Goal: Task Accomplishment & Management: Use online tool/utility

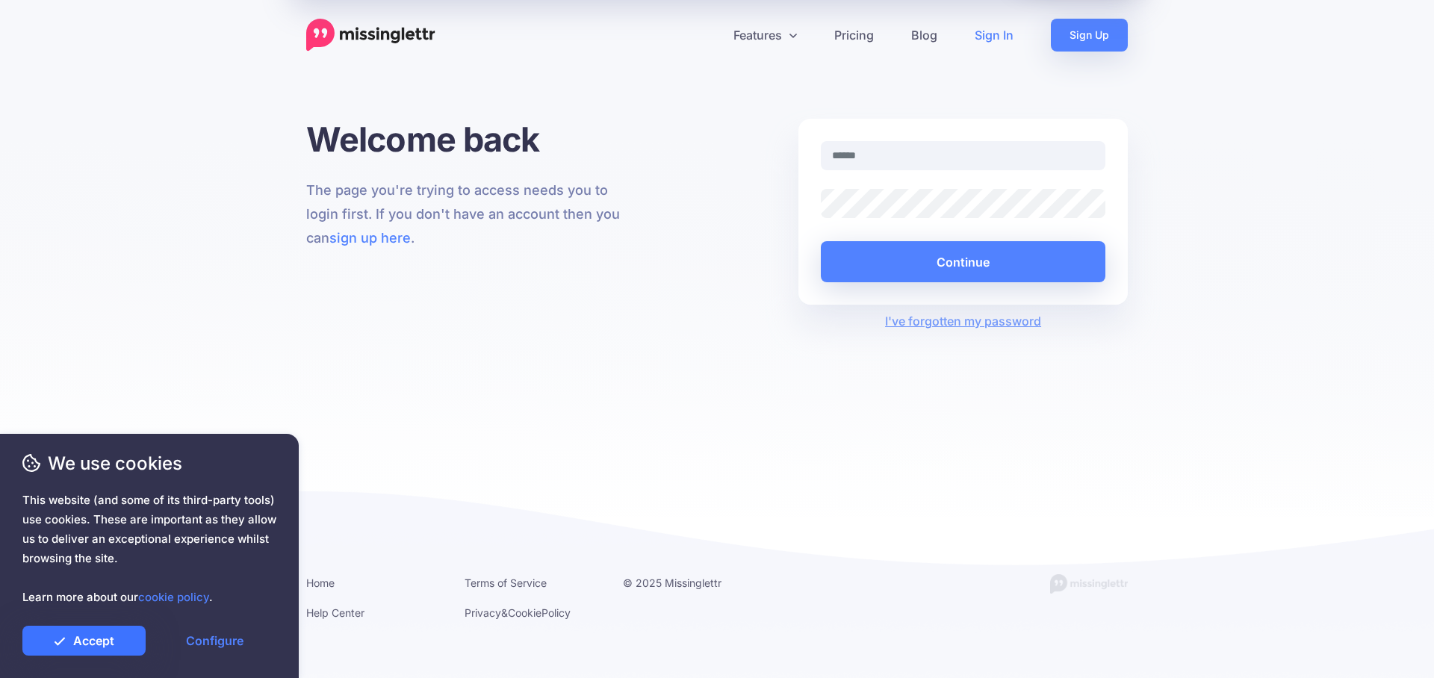
click at [103, 639] on link "Accept" at bounding box center [83, 641] width 123 height 30
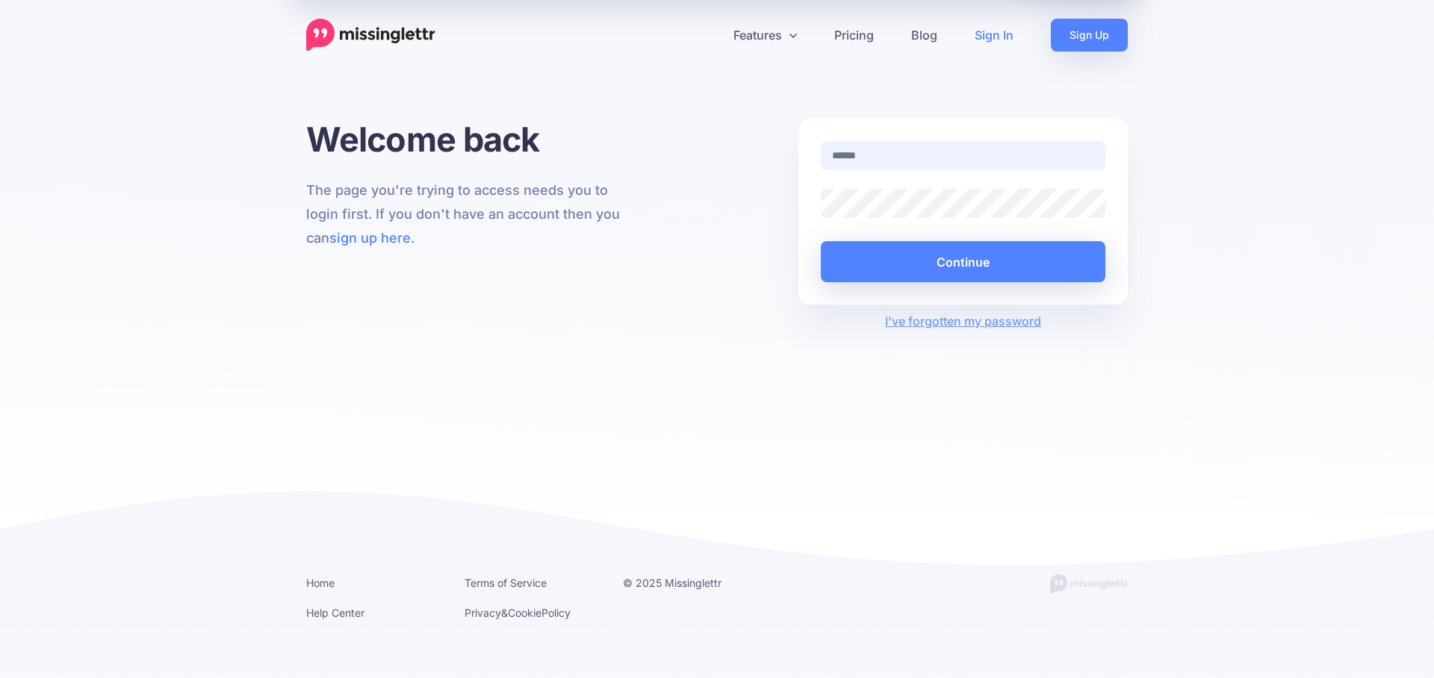
click at [901, 162] on input "text" at bounding box center [963, 155] width 285 height 29
type input "**********"
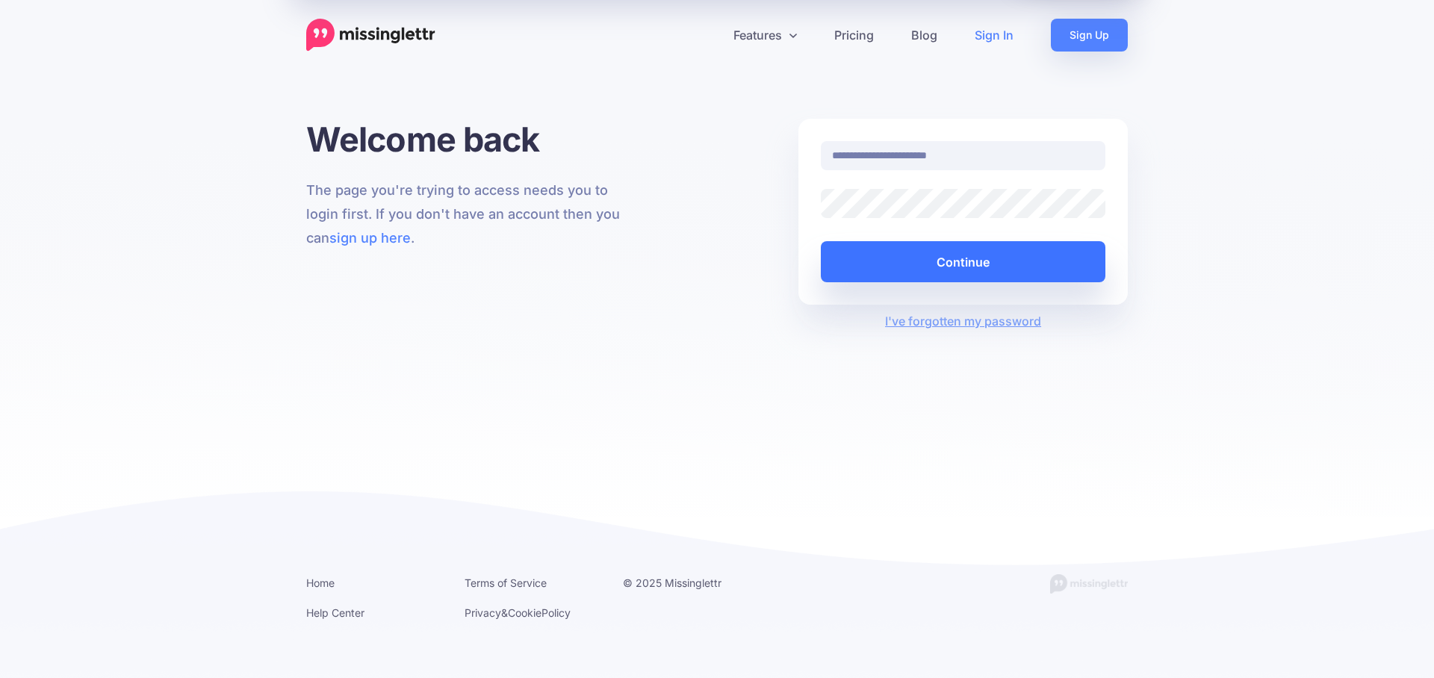
click at [952, 279] on button "Continue" at bounding box center [963, 261] width 285 height 41
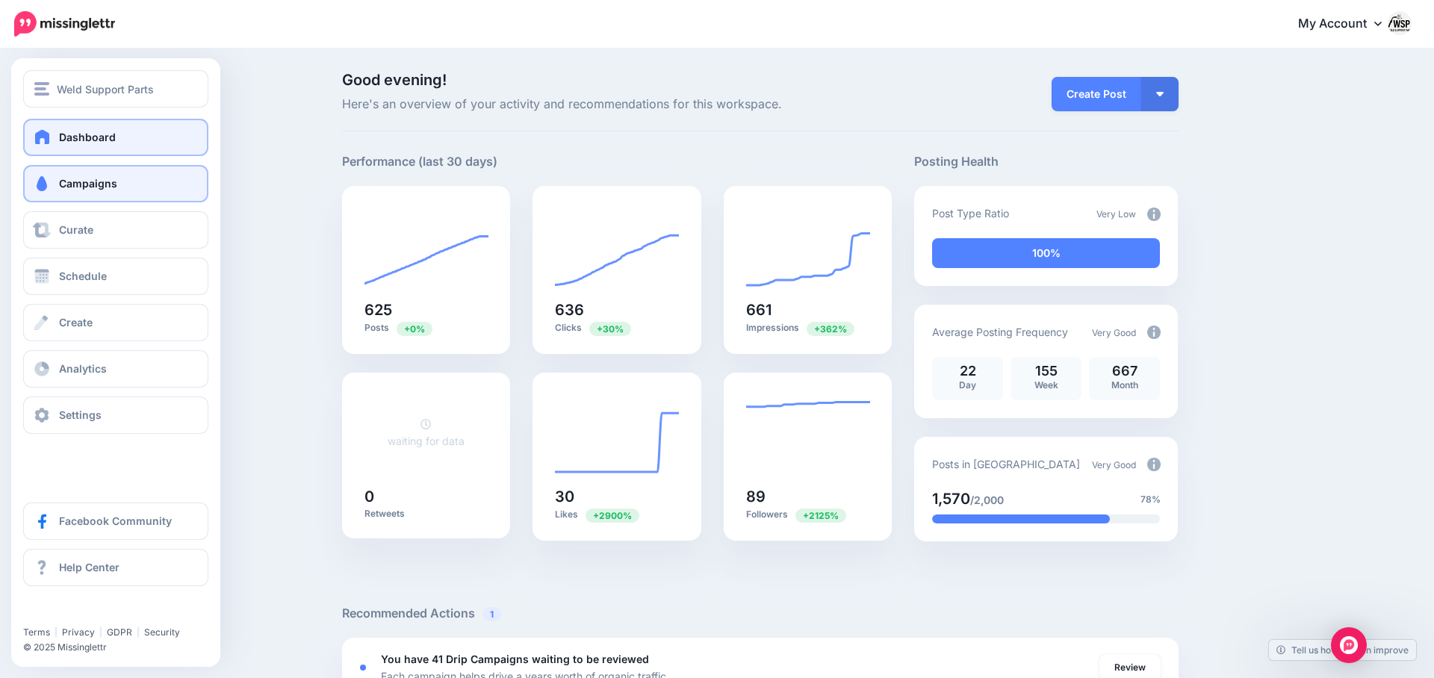
click at [63, 190] on link "Campaigns" at bounding box center [115, 183] width 185 height 37
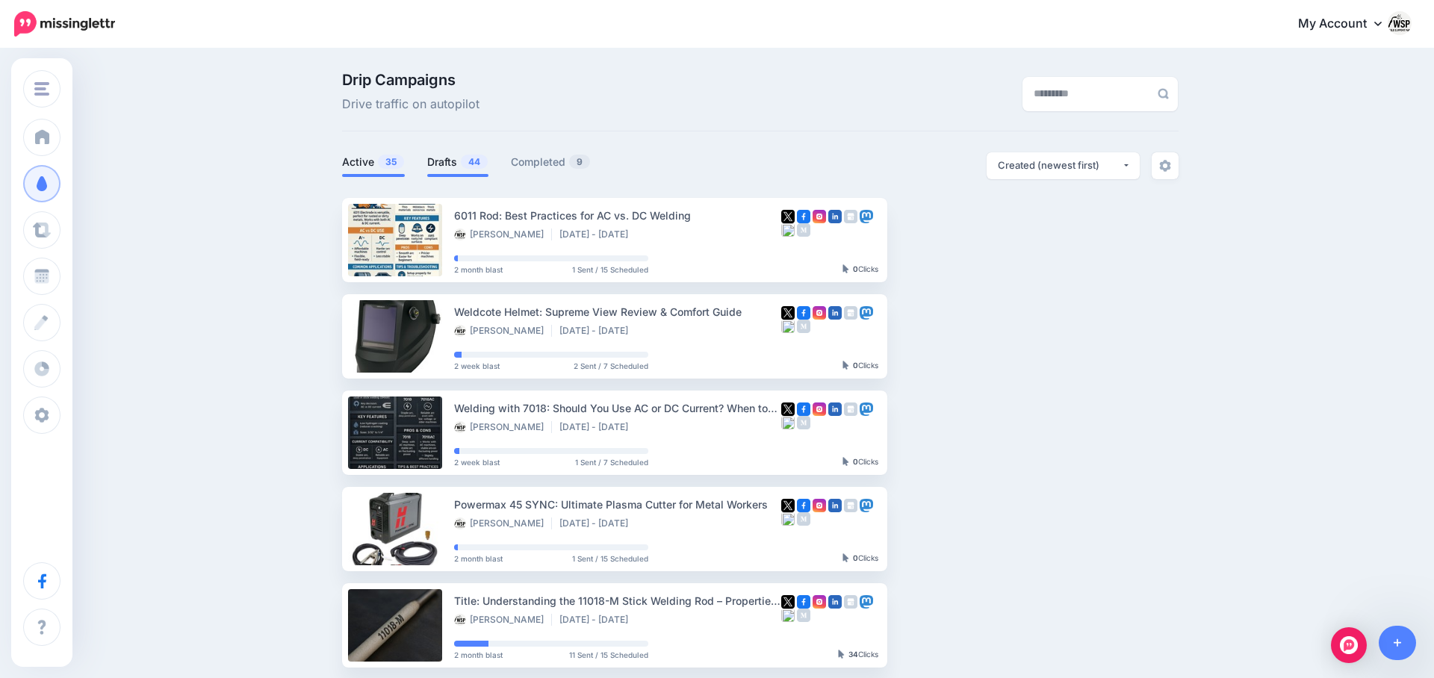
click at [452, 164] on link "Drafts 44" at bounding box center [457, 162] width 61 height 18
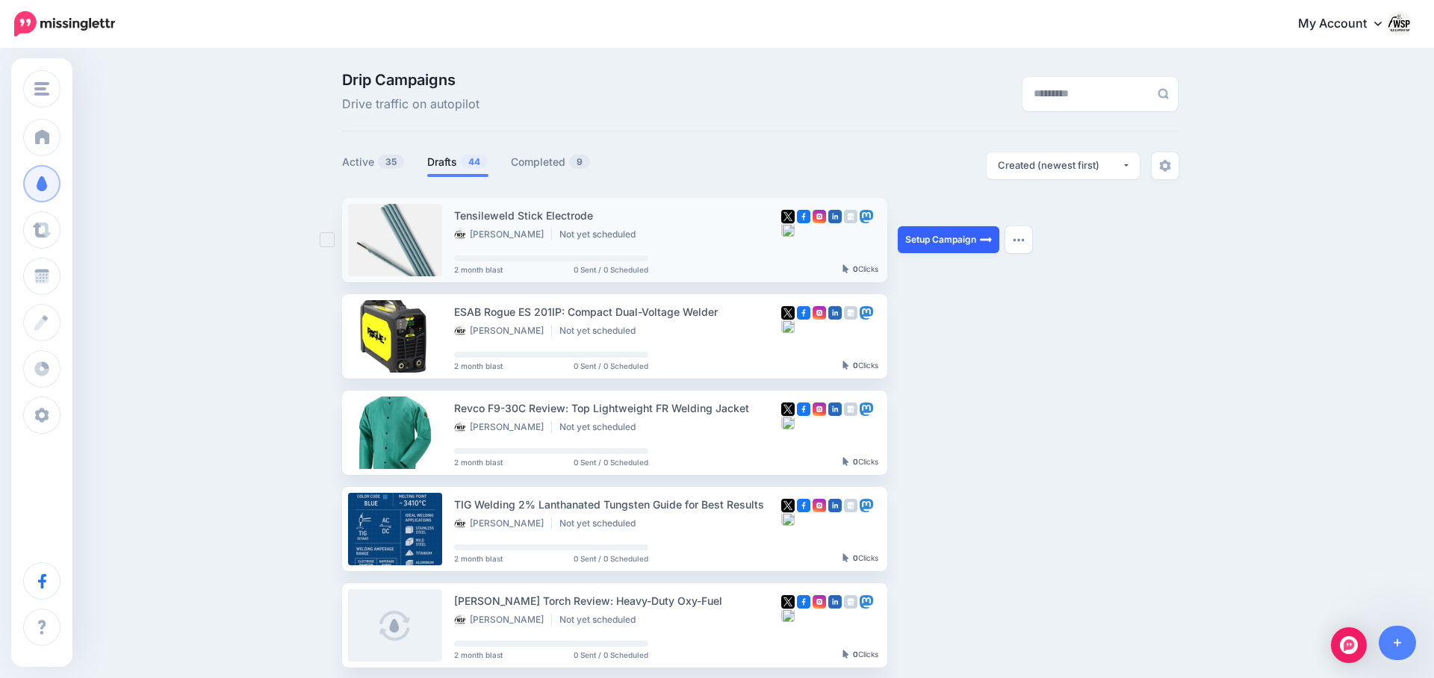
click at [964, 240] on link "Setup Campaign" at bounding box center [949, 239] width 102 height 27
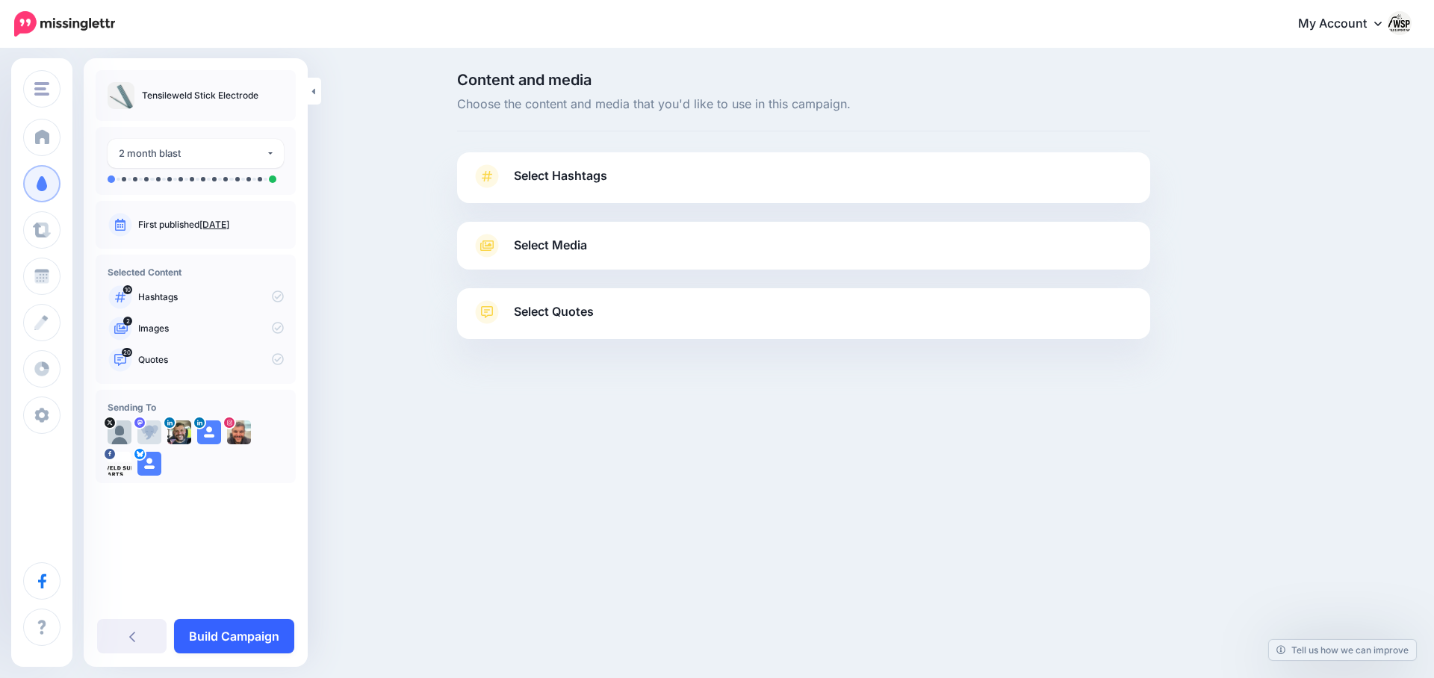
click at [240, 624] on link "Build Campaign" at bounding box center [234, 636] width 120 height 34
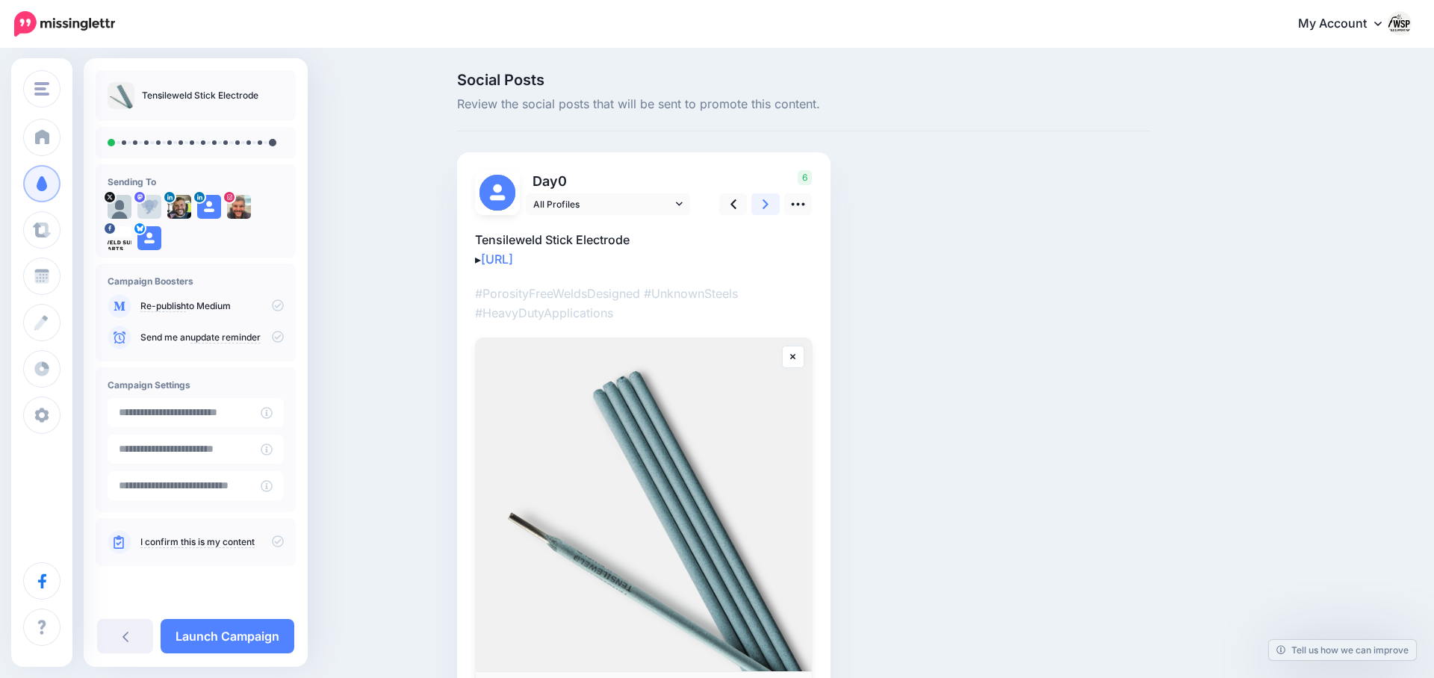
click at [769, 206] on link at bounding box center [765, 204] width 28 height 22
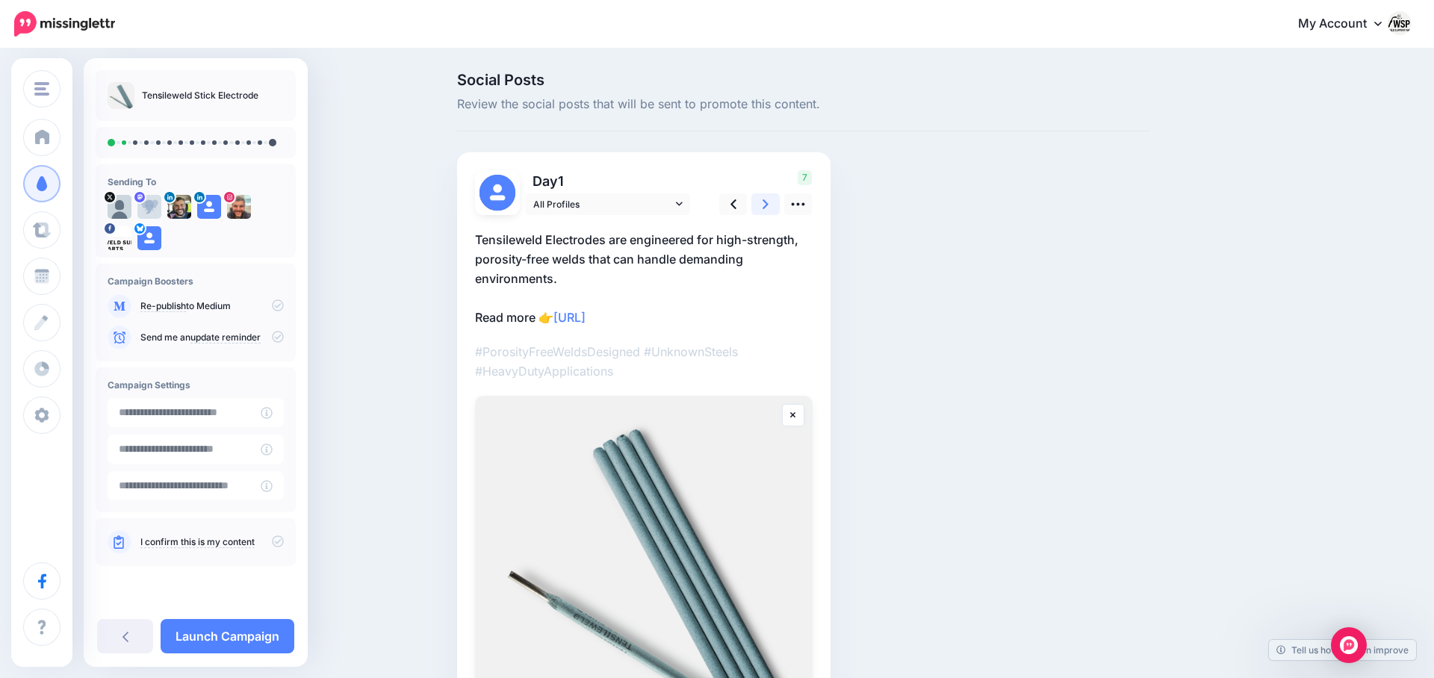
click at [769, 206] on link at bounding box center [765, 204] width 28 height 22
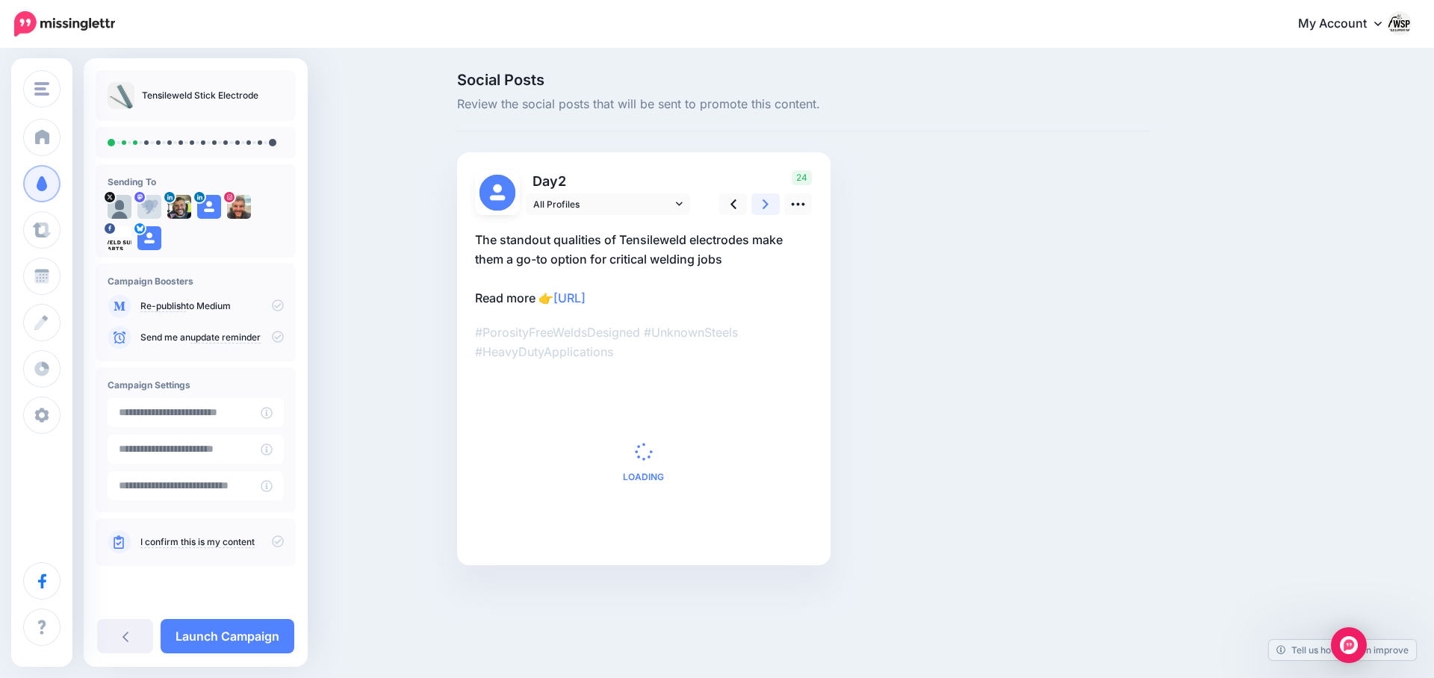
click at [769, 211] on icon at bounding box center [766, 204] width 6 height 16
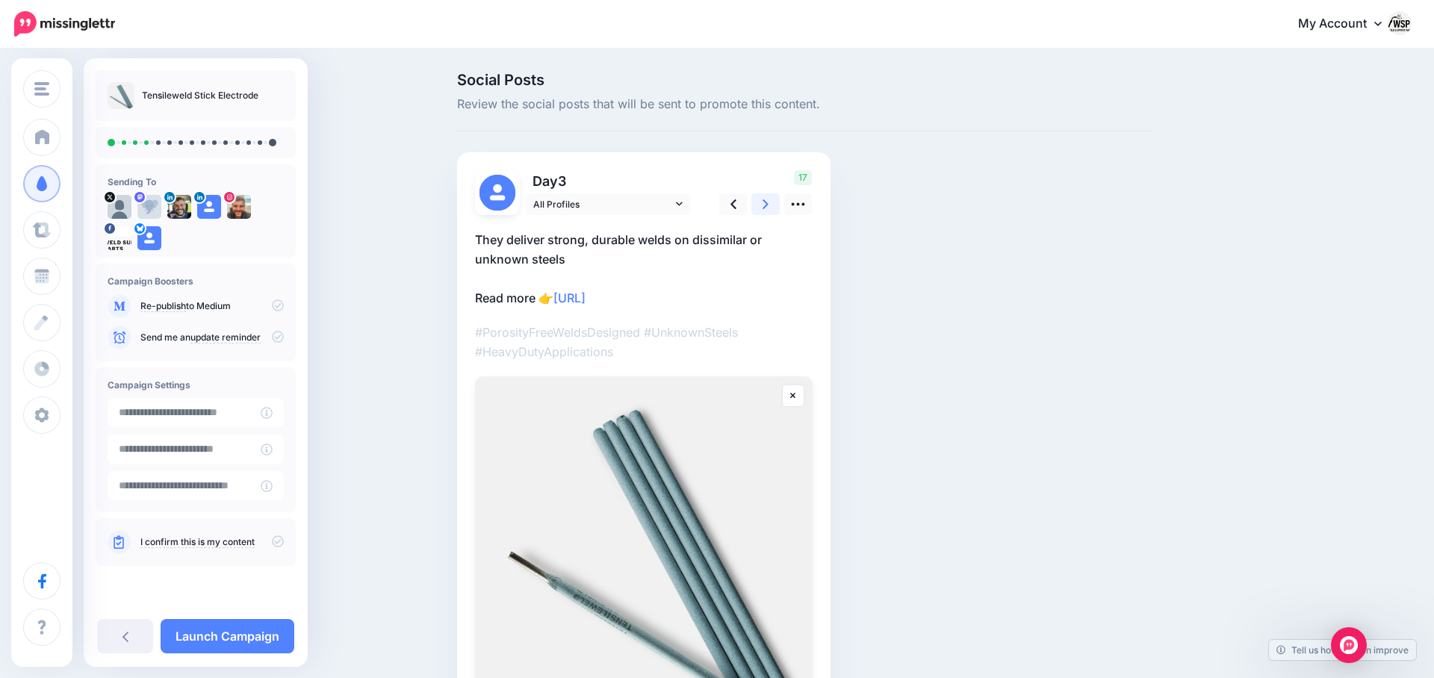
click at [769, 211] on icon at bounding box center [766, 204] width 6 height 16
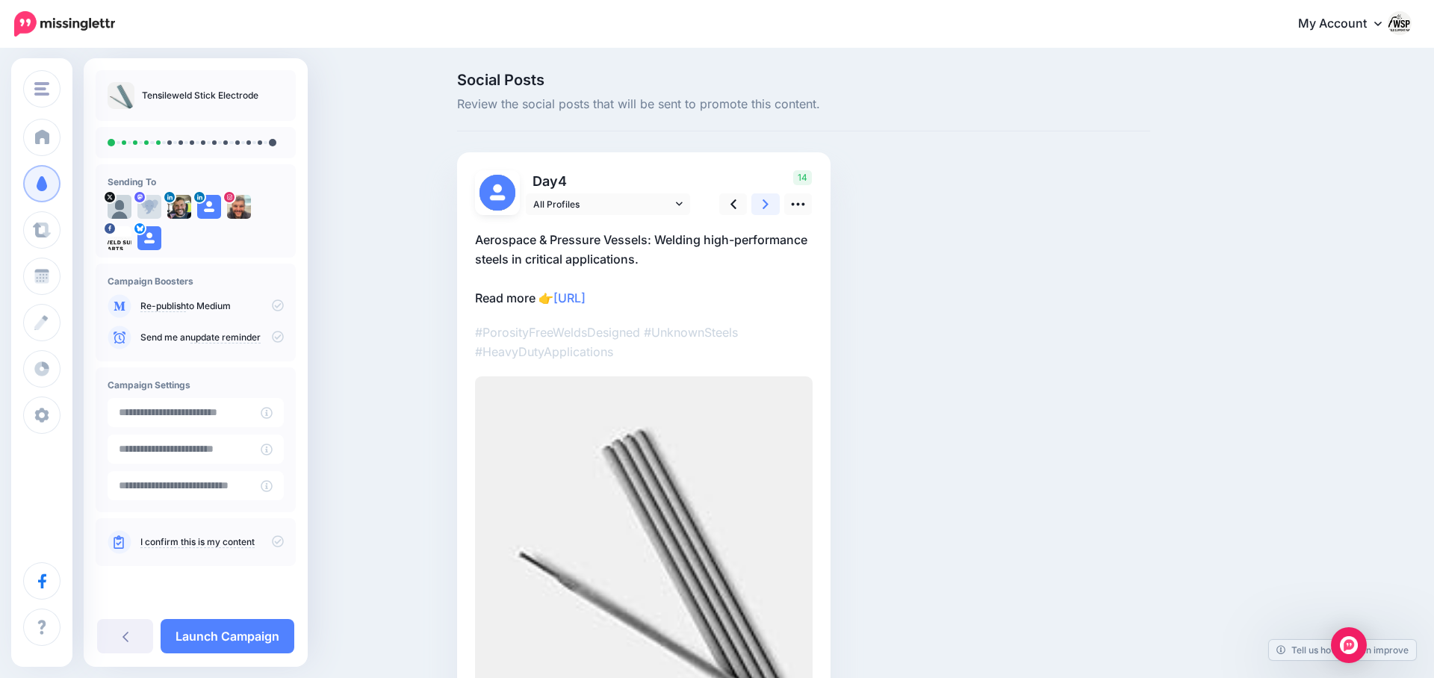
click at [769, 211] on icon at bounding box center [766, 204] width 6 height 16
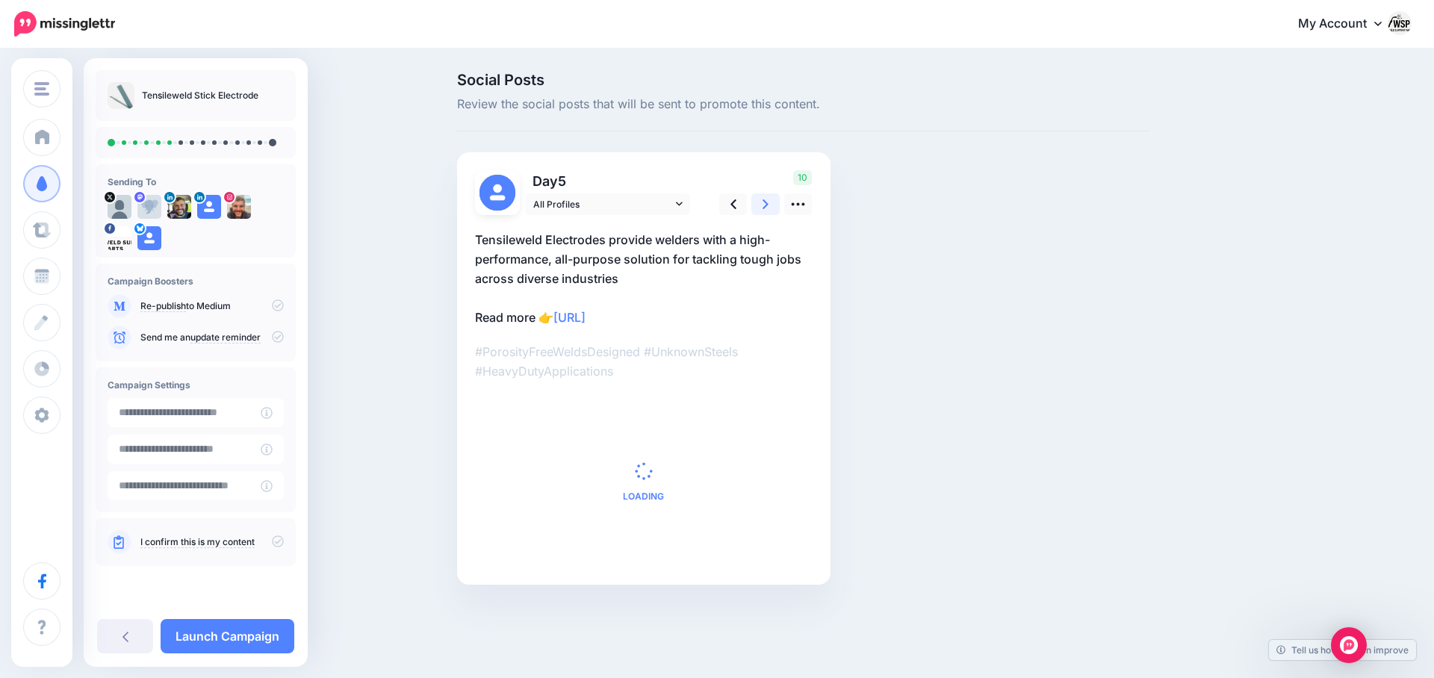
click at [769, 211] on icon at bounding box center [766, 204] width 6 height 16
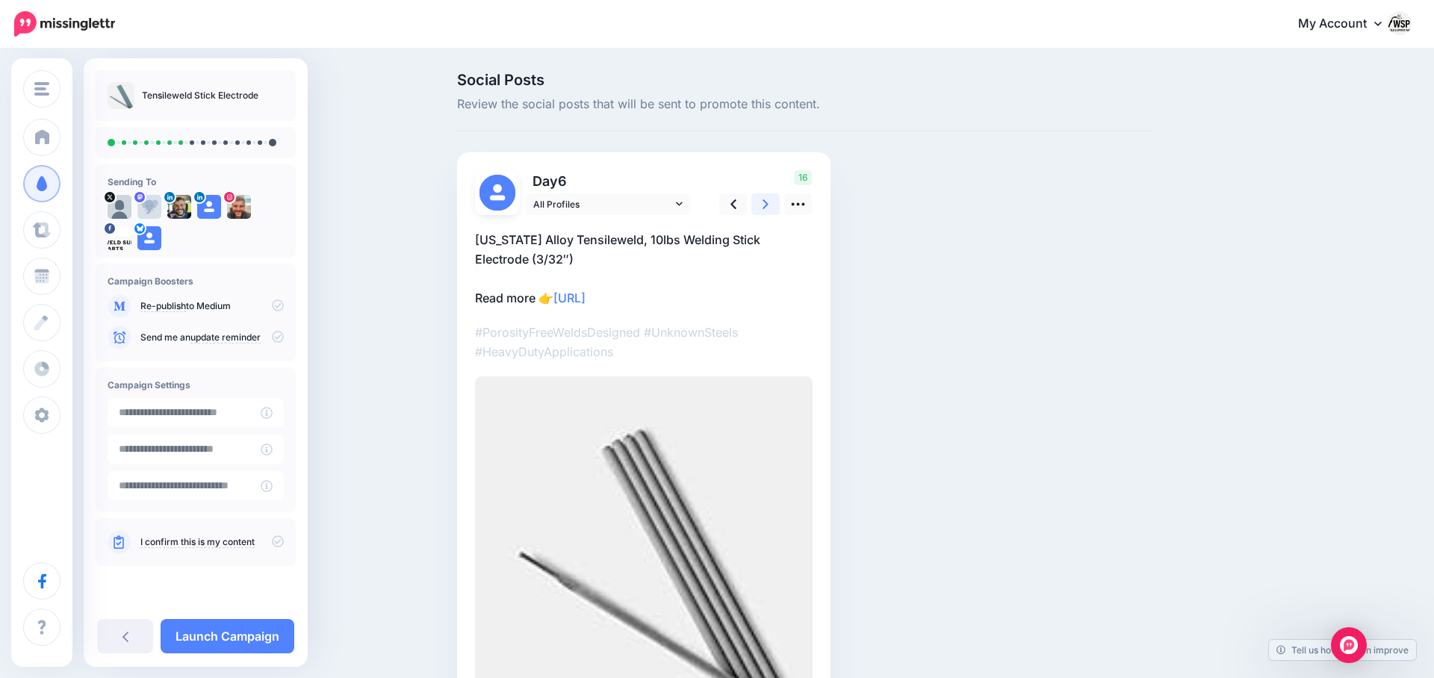
click at [769, 211] on icon at bounding box center [766, 204] width 6 height 16
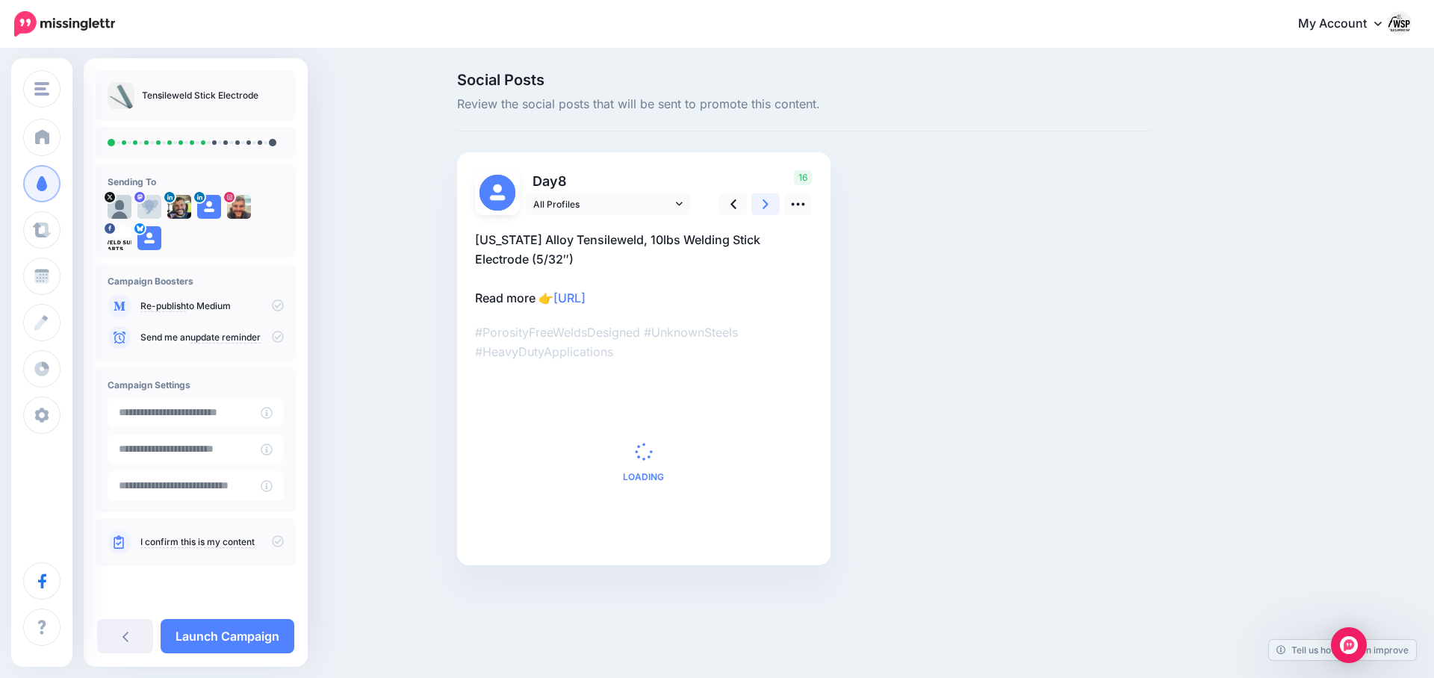
click at [769, 211] on icon at bounding box center [766, 204] width 6 height 16
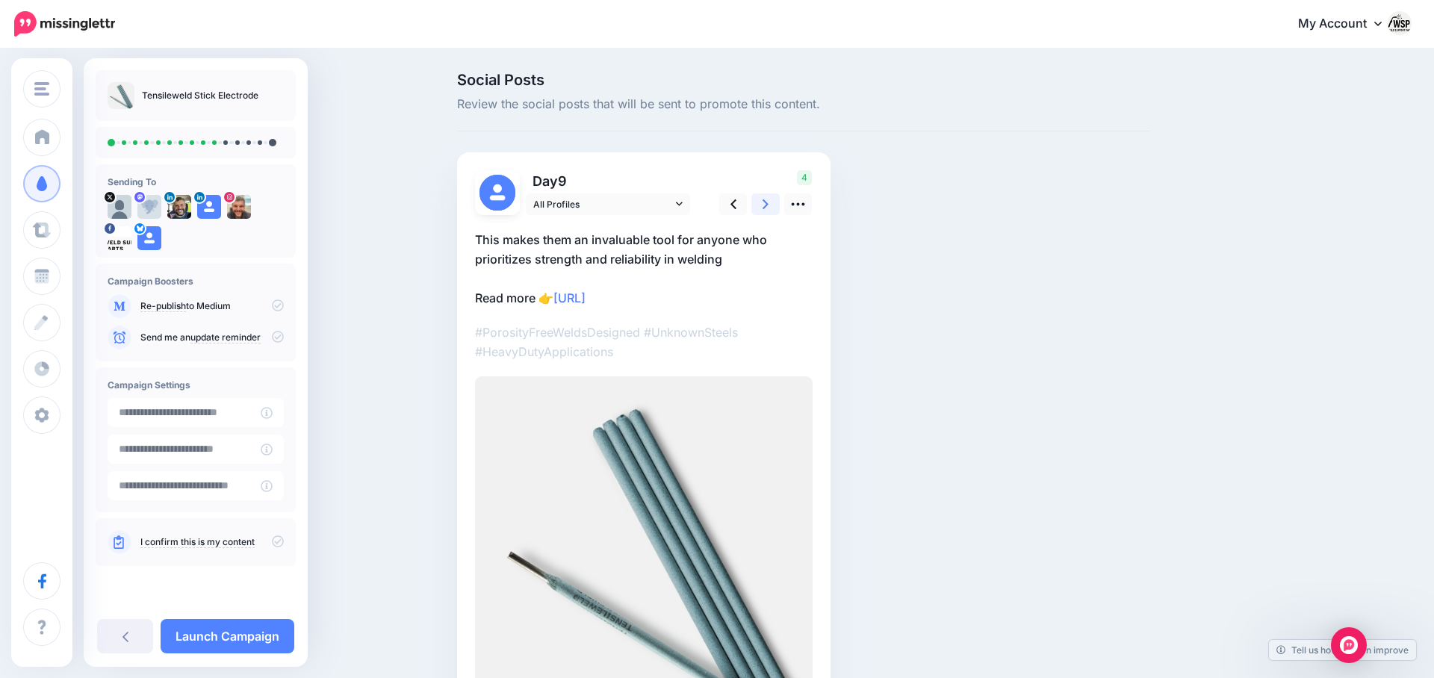
click at [769, 211] on icon at bounding box center [766, 204] width 6 height 16
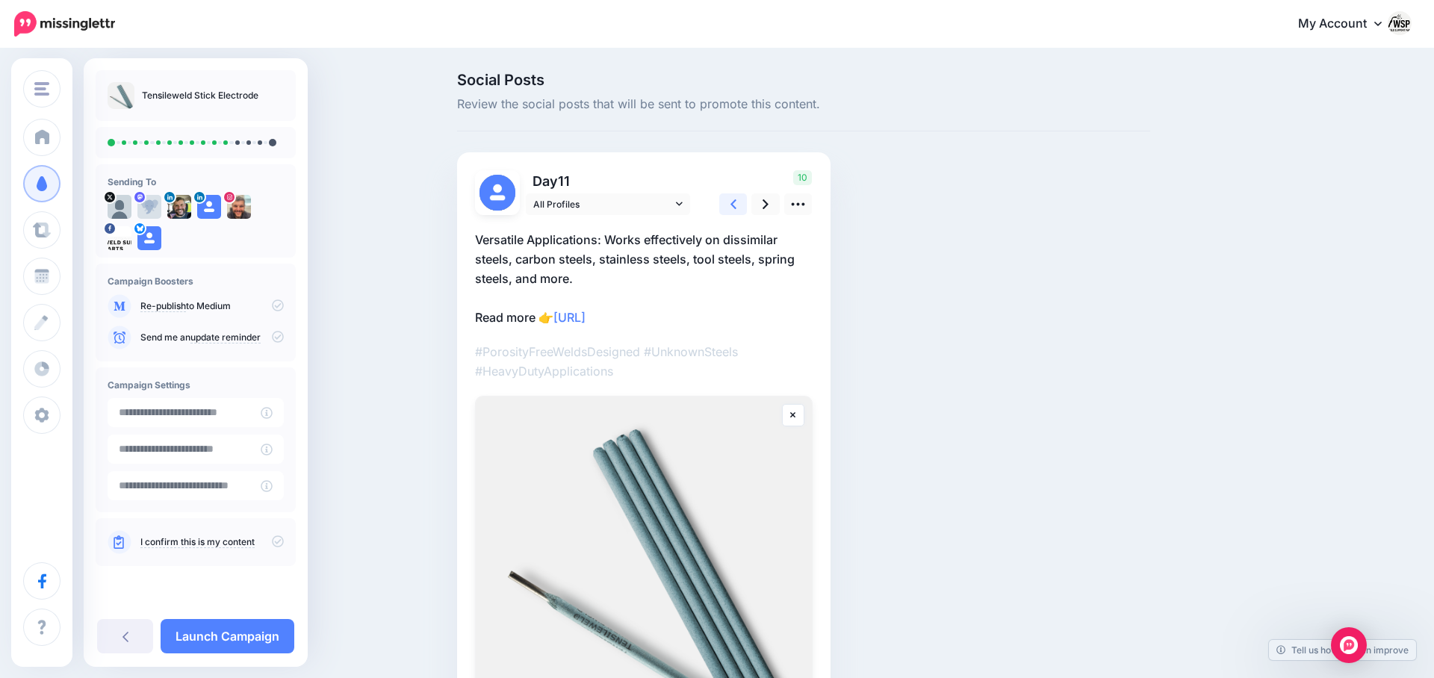
click at [733, 211] on icon at bounding box center [733, 204] width 6 height 16
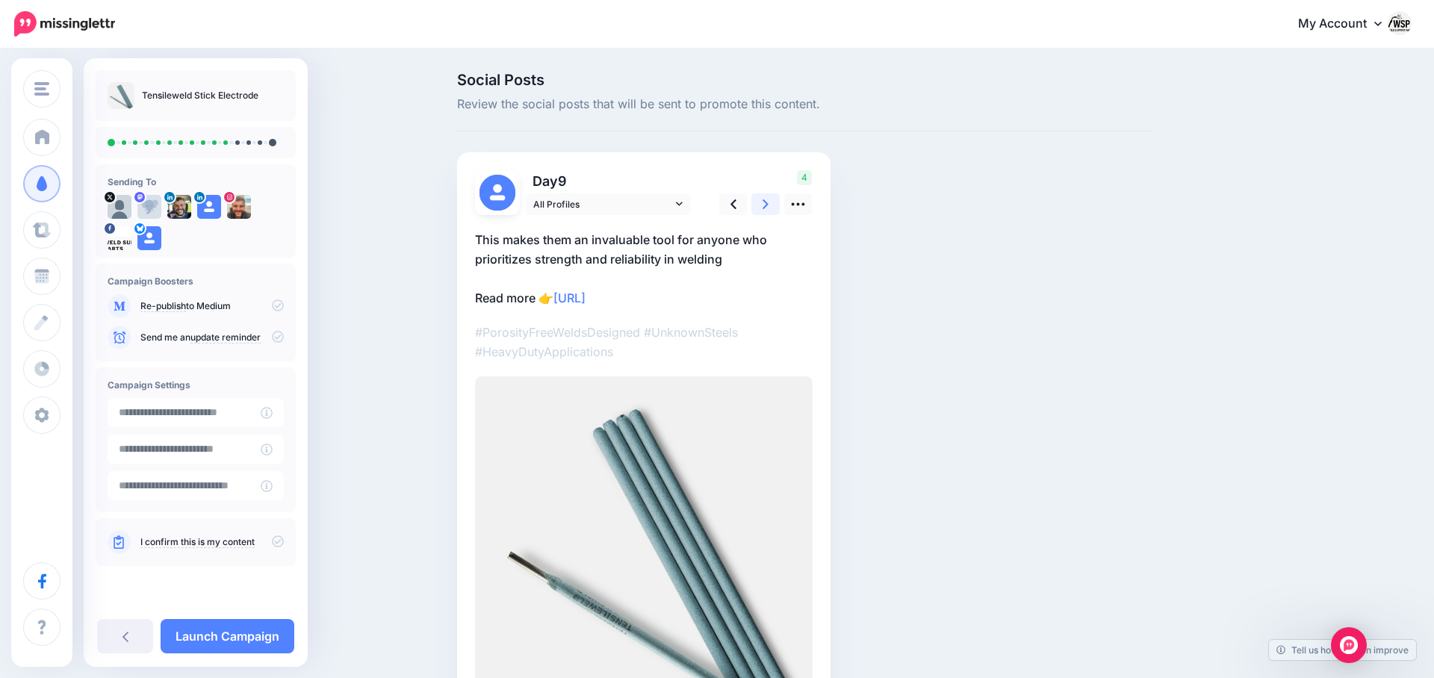
click at [764, 199] on icon at bounding box center [766, 204] width 6 height 16
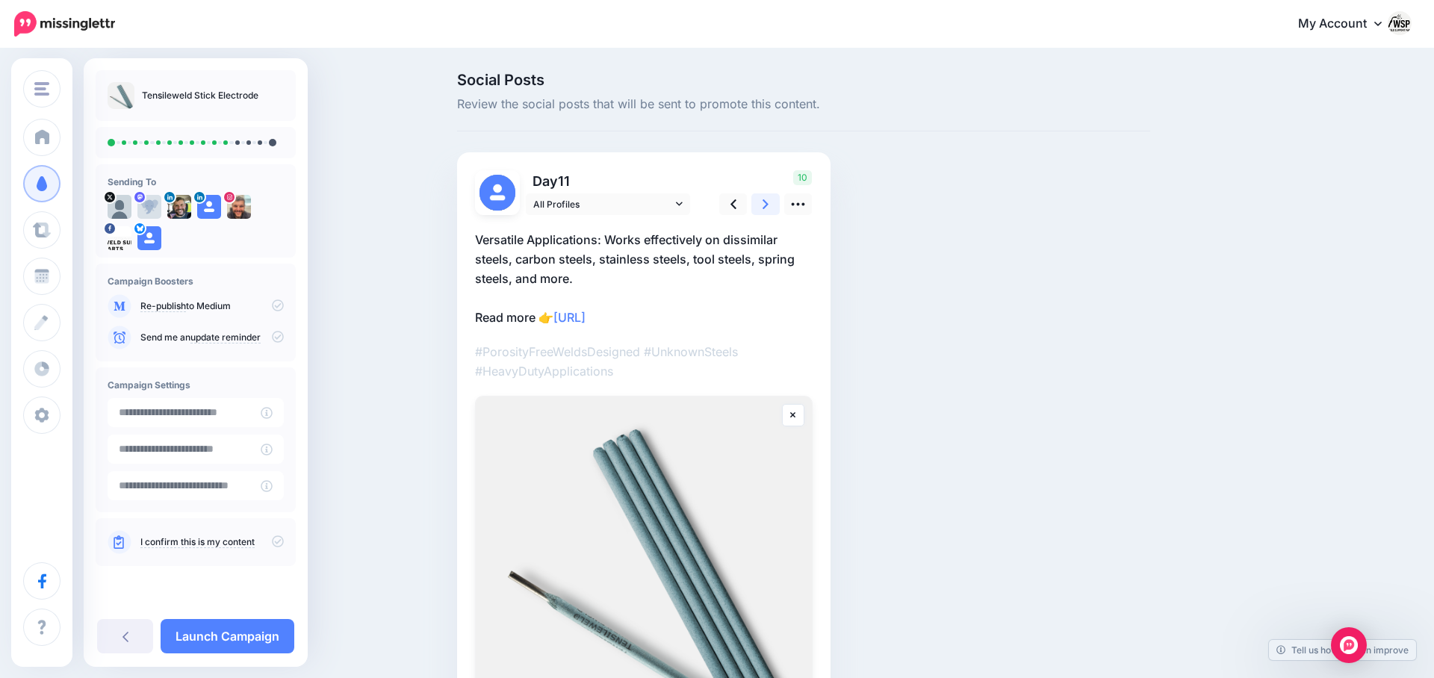
click at [764, 200] on icon at bounding box center [766, 204] width 6 height 10
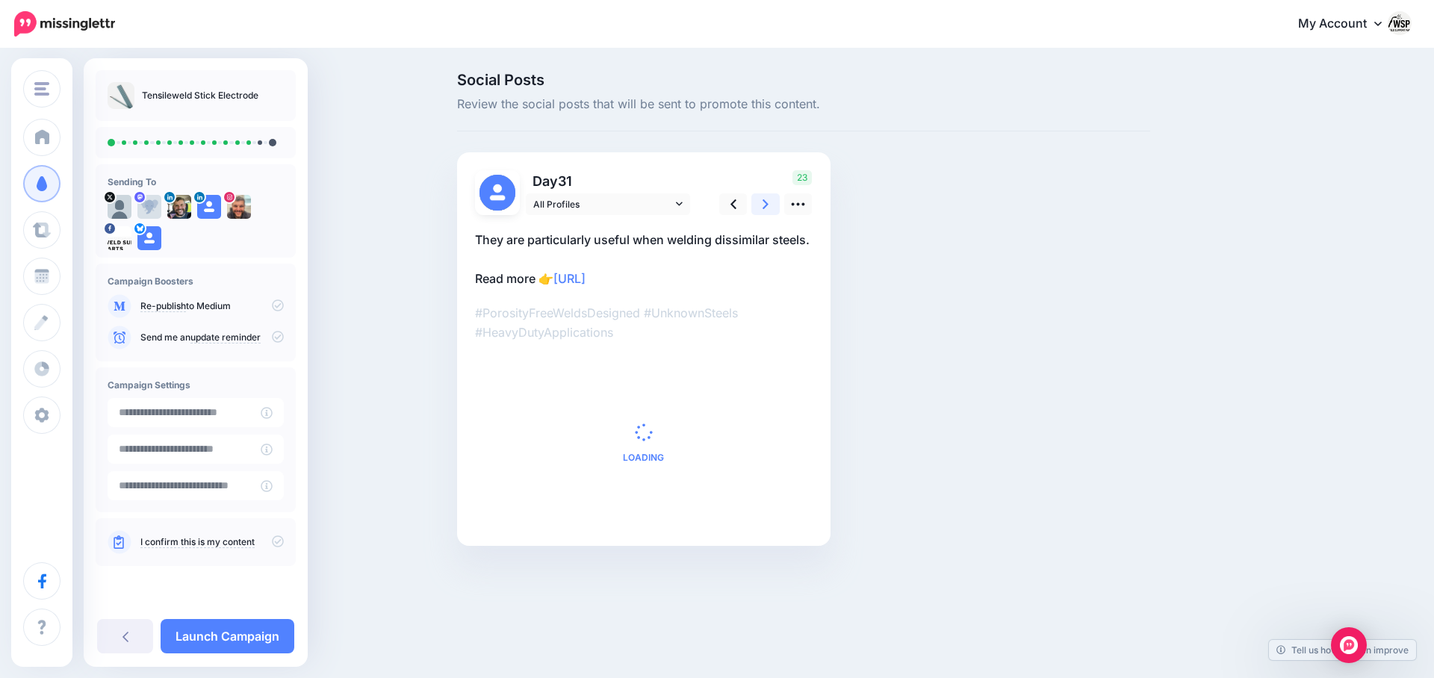
click at [764, 200] on icon at bounding box center [766, 204] width 6 height 10
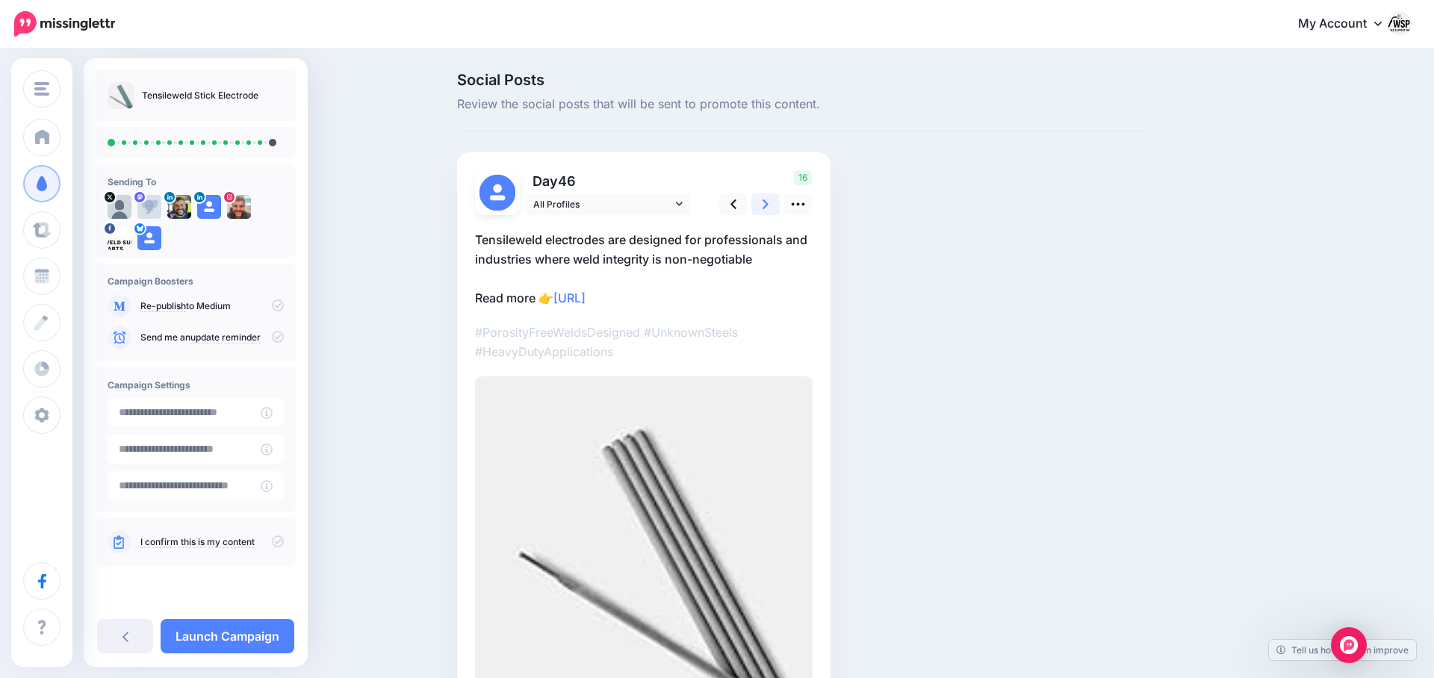
click at [764, 200] on icon at bounding box center [766, 204] width 6 height 10
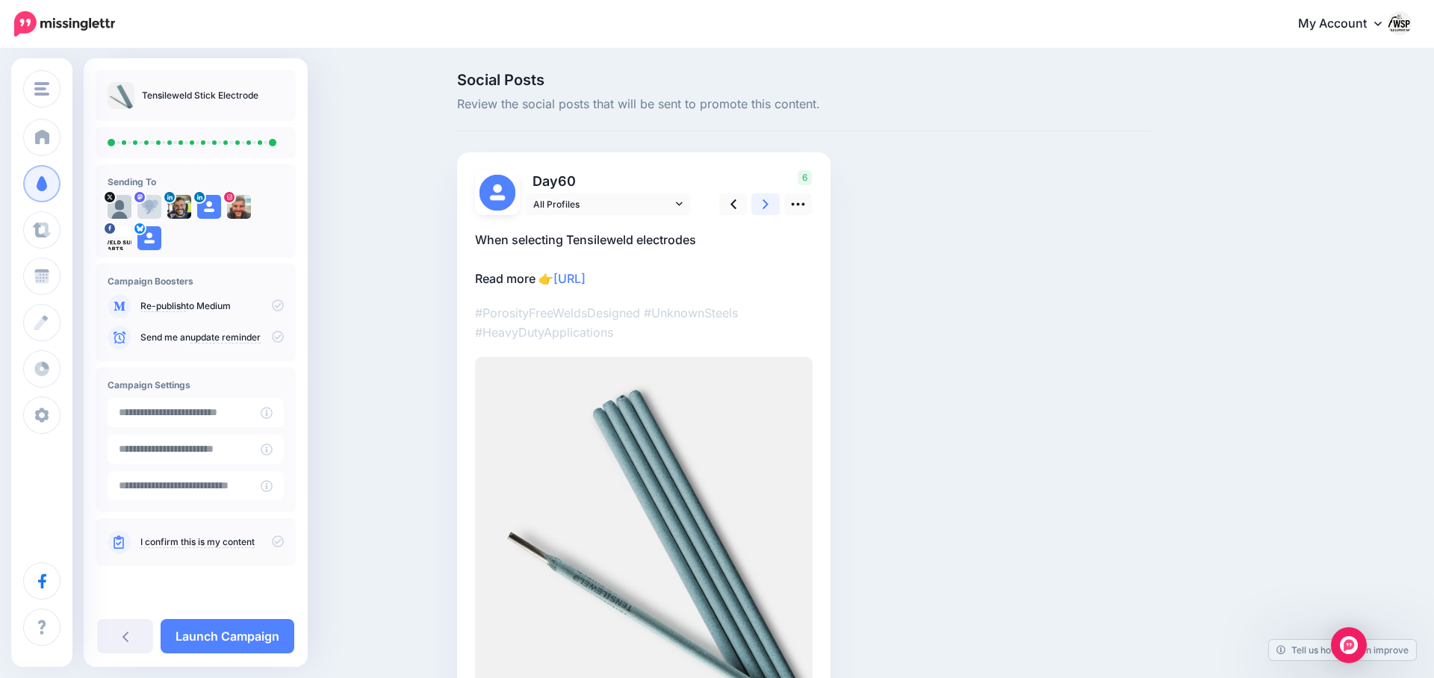
click at [764, 200] on icon at bounding box center [766, 204] width 6 height 10
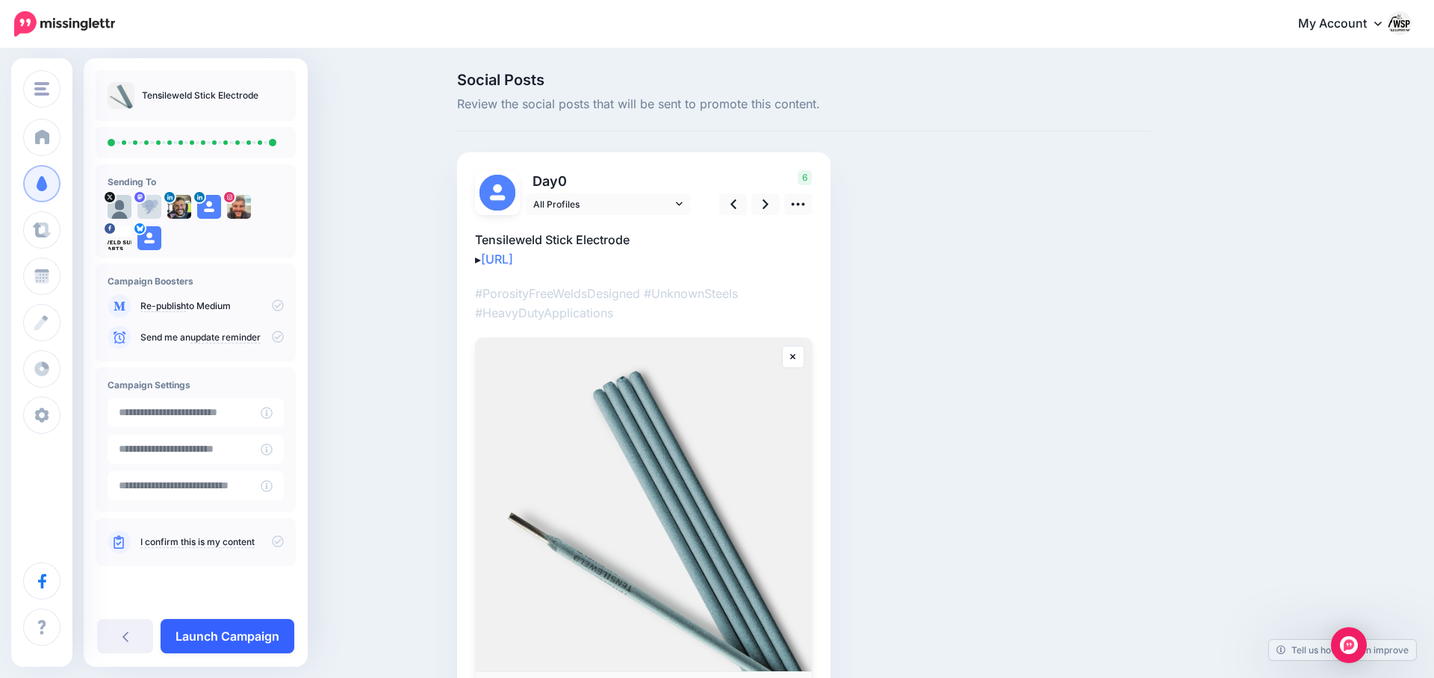
click at [224, 633] on link "Launch Campaign" at bounding box center [228, 636] width 134 height 34
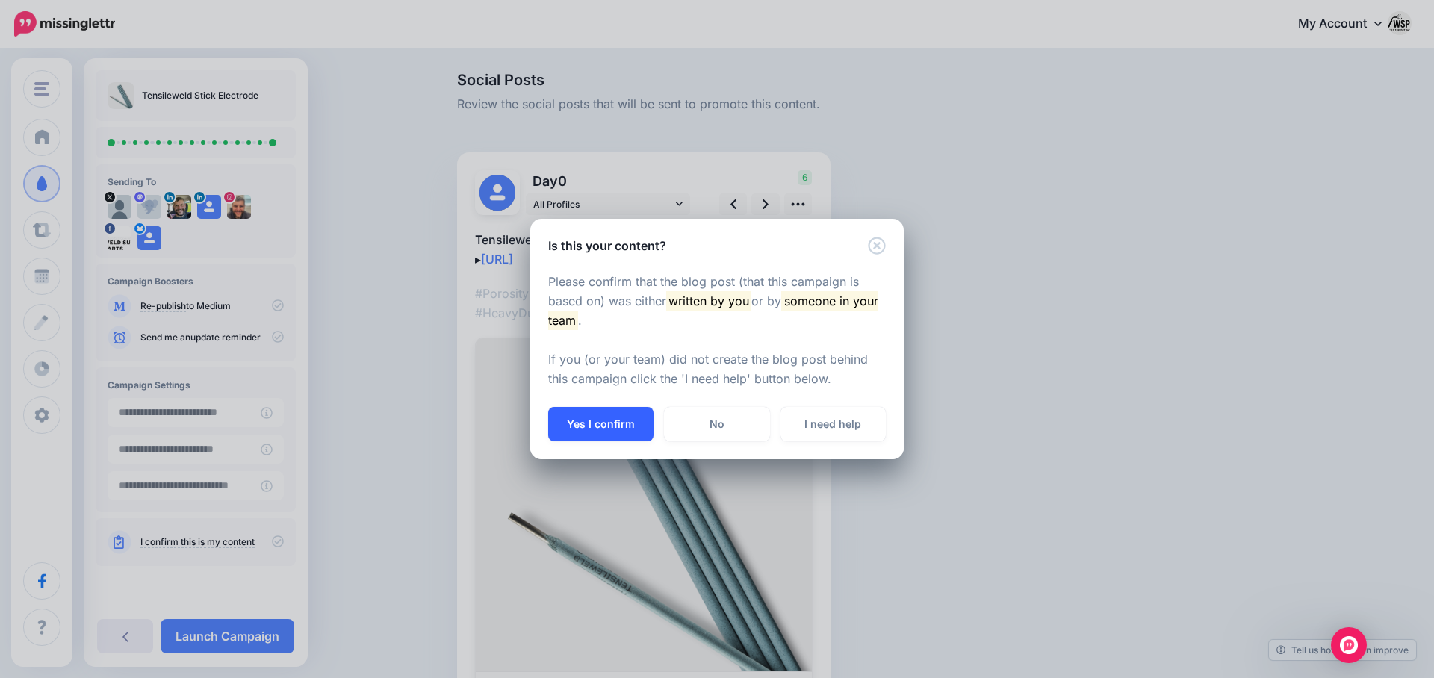
click at [596, 433] on button "Yes I confirm" at bounding box center [600, 424] width 105 height 34
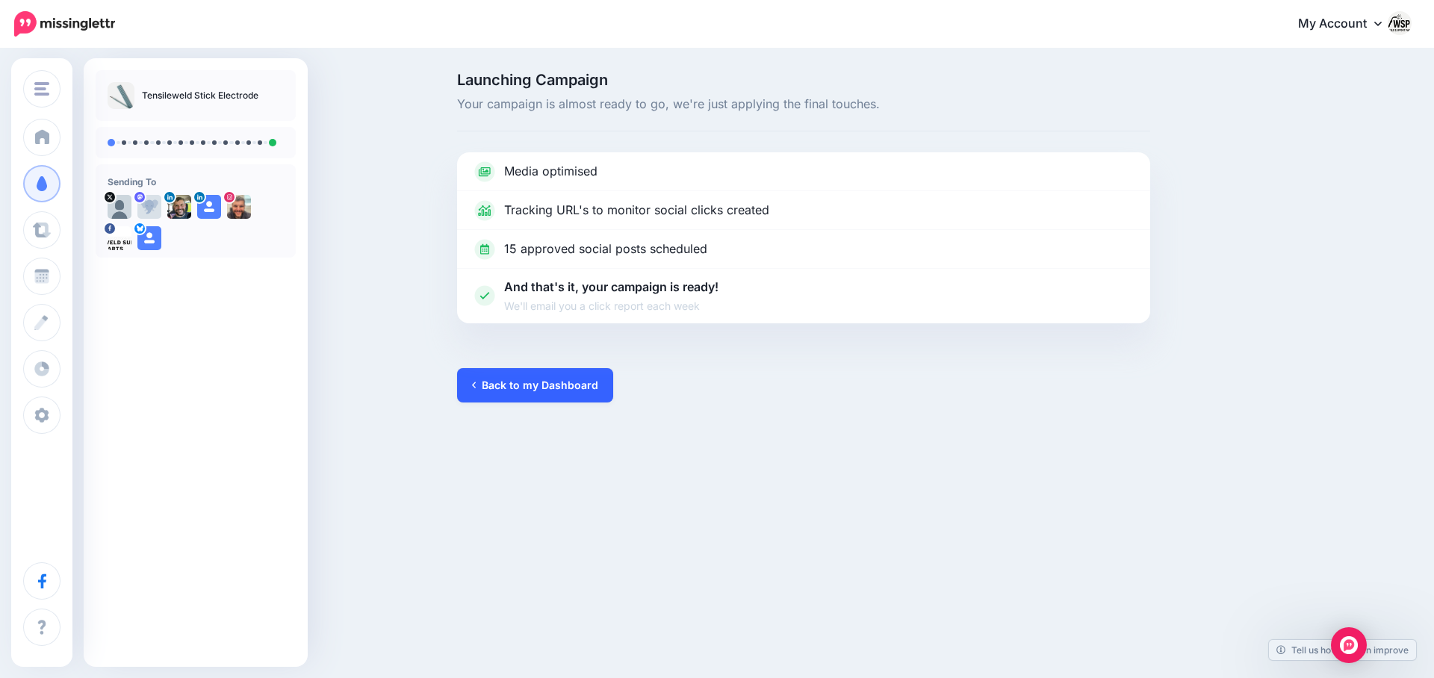
click at [568, 384] on link "Back to my Dashboard" at bounding box center [535, 385] width 156 height 34
